Goal: Find specific page/section: Find specific page/section

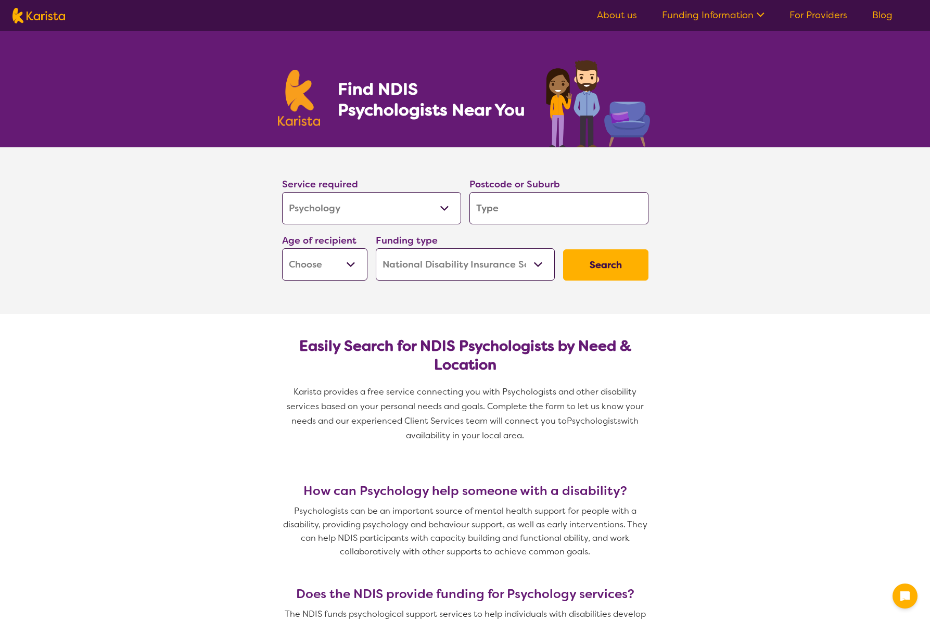
select select "Psychology"
select select "NDIS"
select select "Psychology"
select select "NDIS"
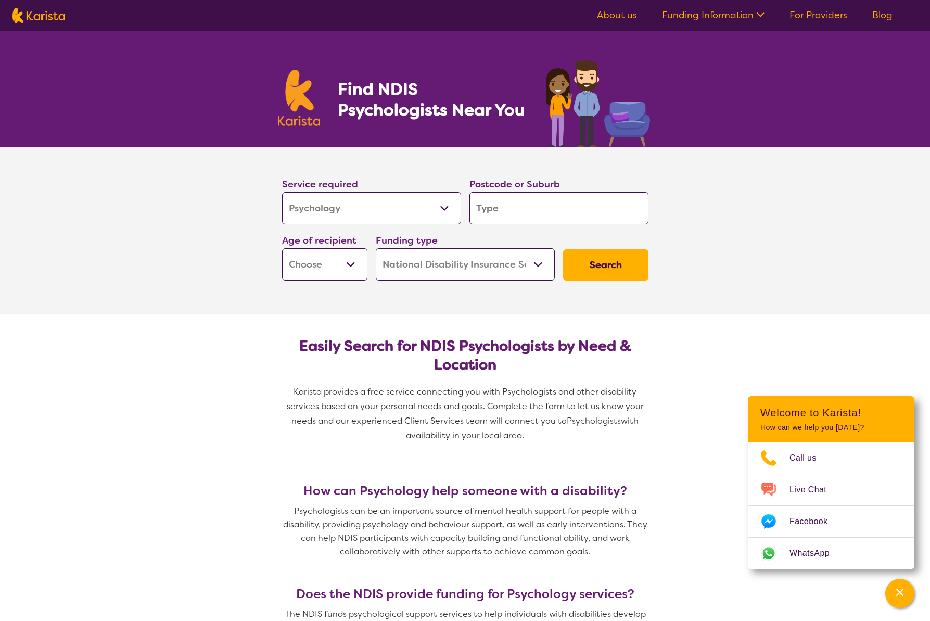
click at [539, 213] on input "search" at bounding box center [558, 208] width 179 height 32
type input "3"
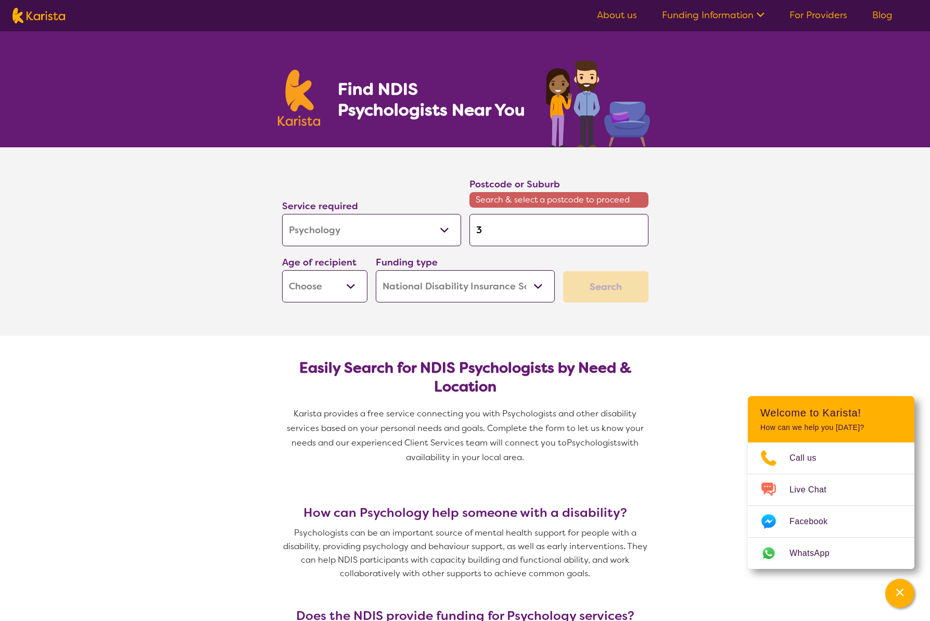
type input "39"
type input "393"
type input "3931"
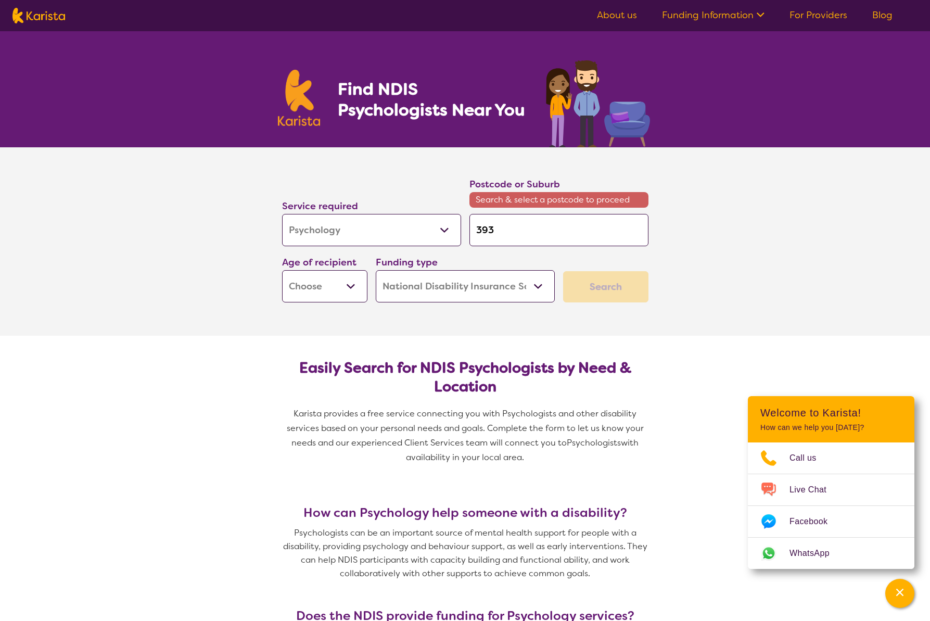
type input "3931"
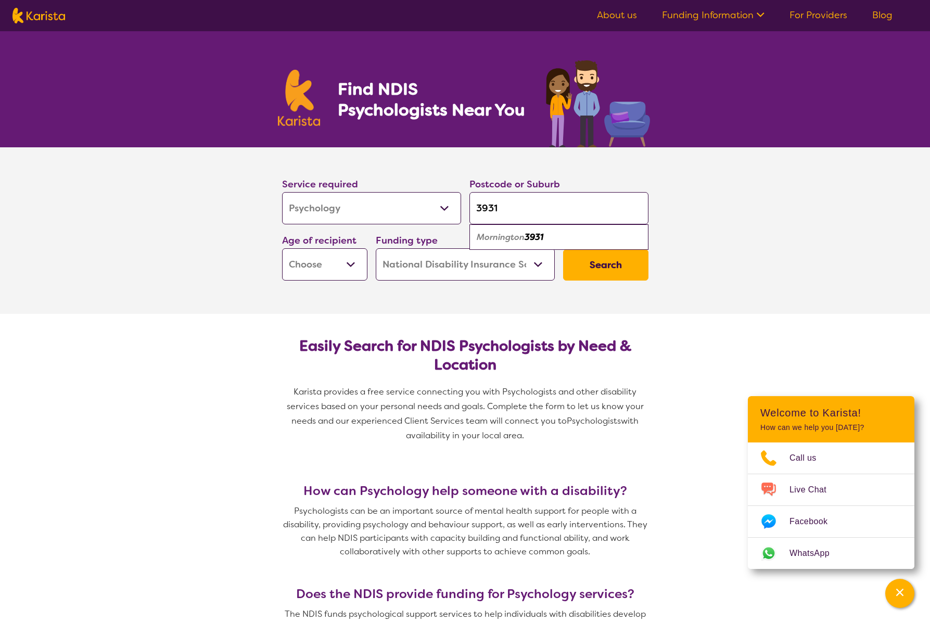
type input "3931"
click at [524, 236] on em "Mornington" at bounding box center [501, 237] width 48 height 11
click at [325, 262] on select "Early Childhood - 0 to 9 Child - 10 to 11 Adolescent - 12 to 17 Adult - 18 to 6…" at bounding box center [324, 264] width 85 height 32
select select "EC"
click at [282, 248] on select "Early Childhood - 0 to 9 Child - 10 to 11 Adolescent - 12 to 17 Adult - 18 to 6…" at bounding box center [324, 264] width 85 height 32
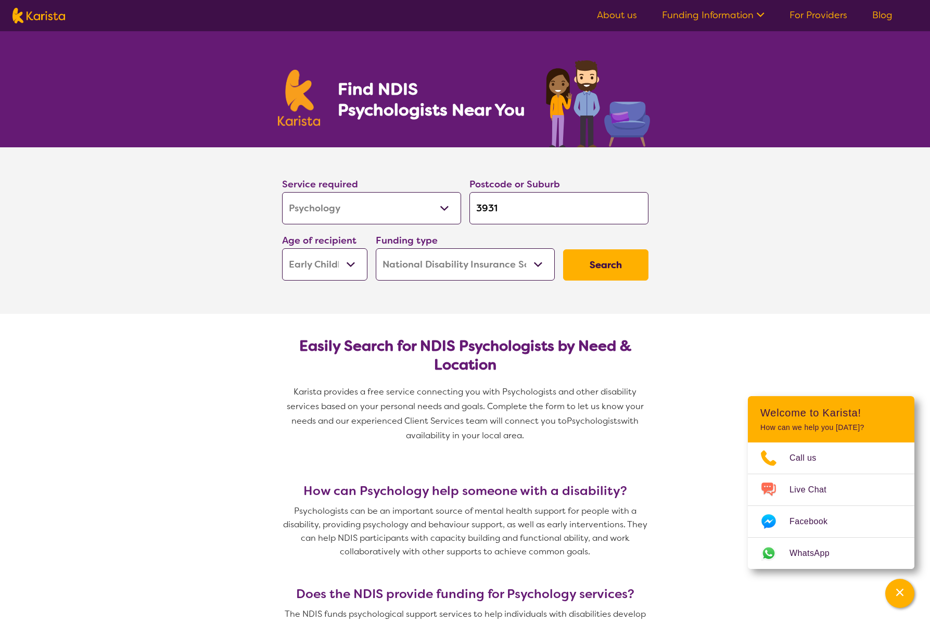
select select "EC"
click at [606, 259] on button "Search" at bounding box center [605, 264] width 85 height 31
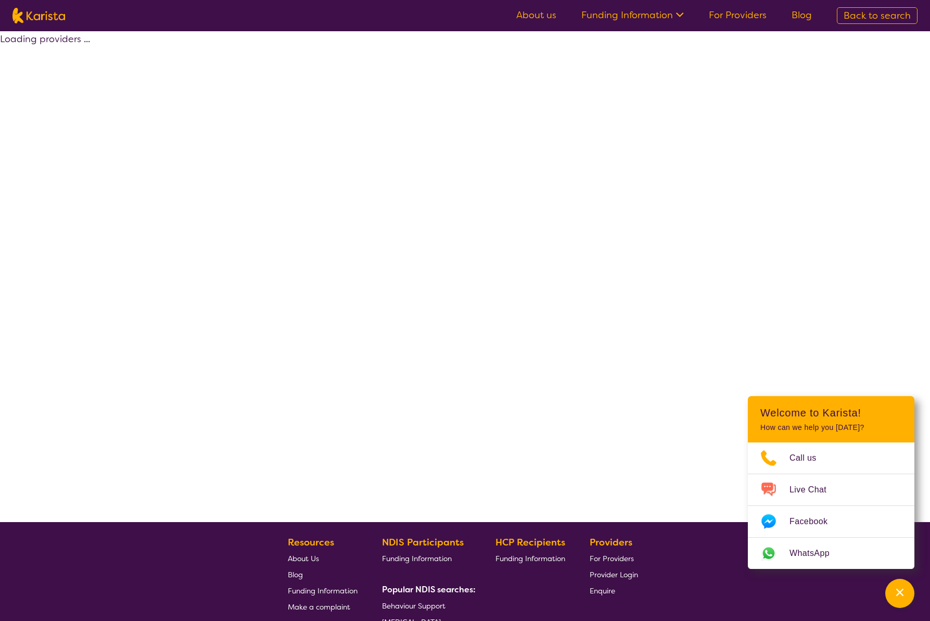
select select "by_score"
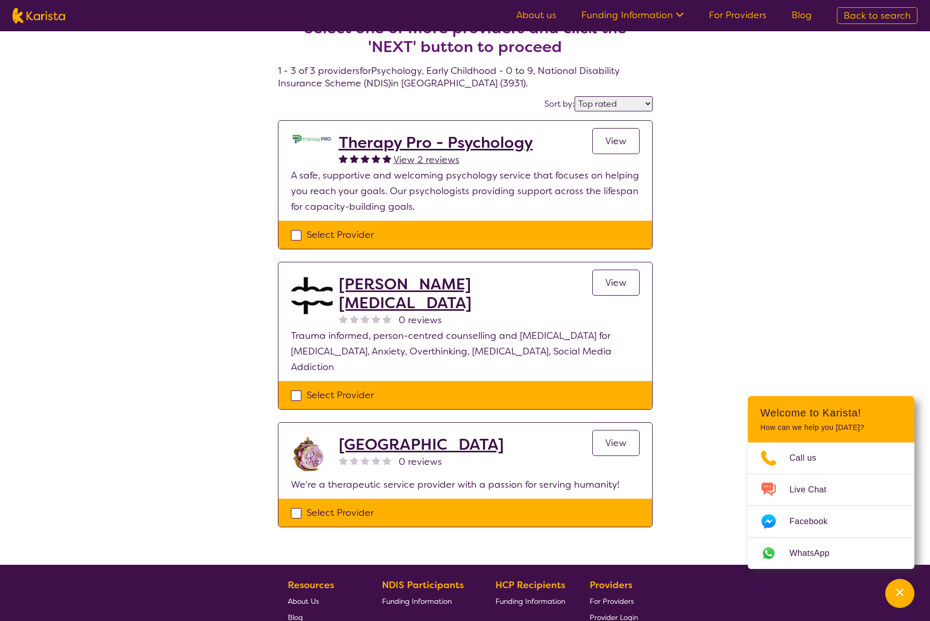
scroll to position [26, 0]
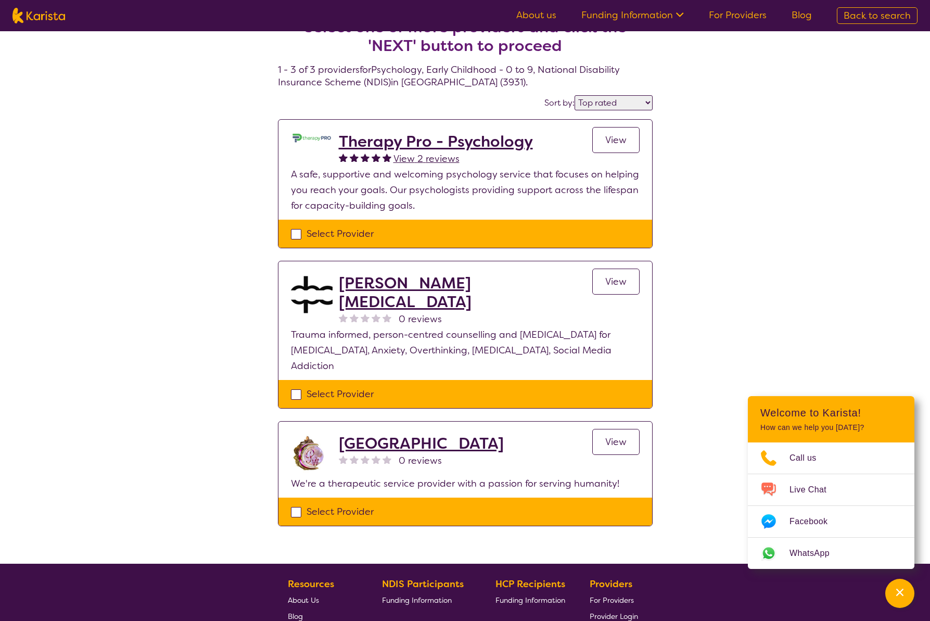
click at [447, 285] on h2 "[PERSON_NAME] [MEDICAL_DATA]" at bounding box center [465, 292] width 253 height 37
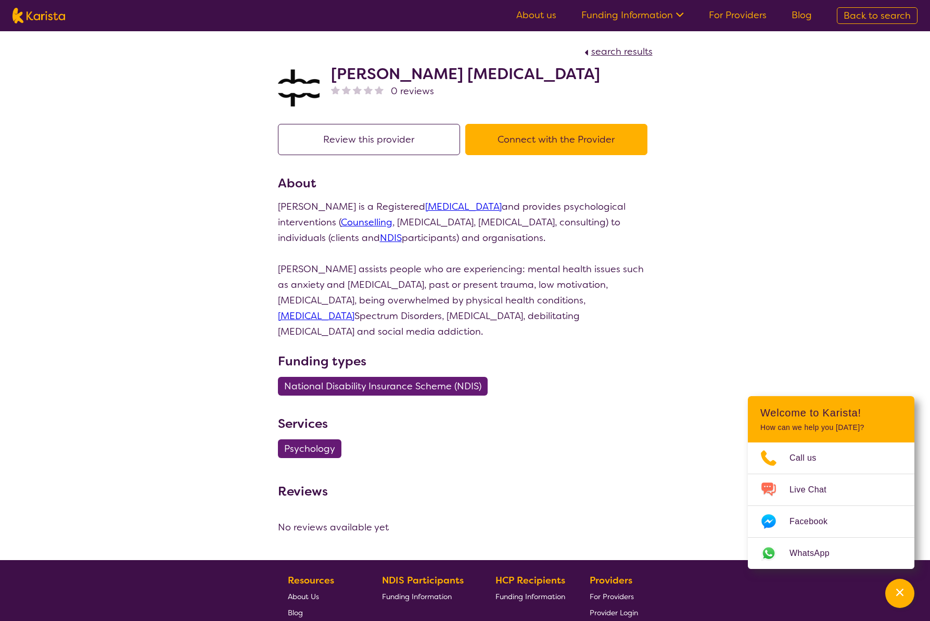
click at [580, 141] on button "Connect with the Provider" at bounding box center [556, 139] width 182 height 31
